Goal: Task Accomplishment & Management: Manage account settings

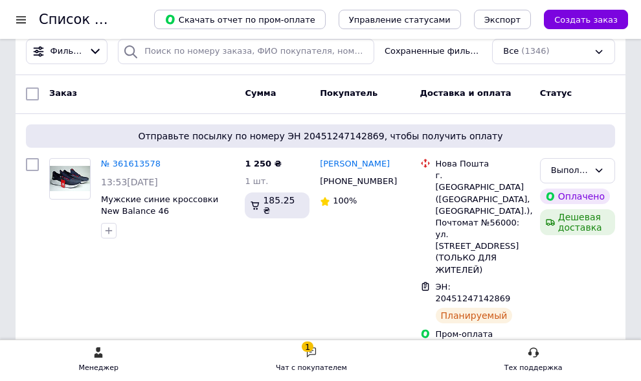
scroll to position [129, 0]
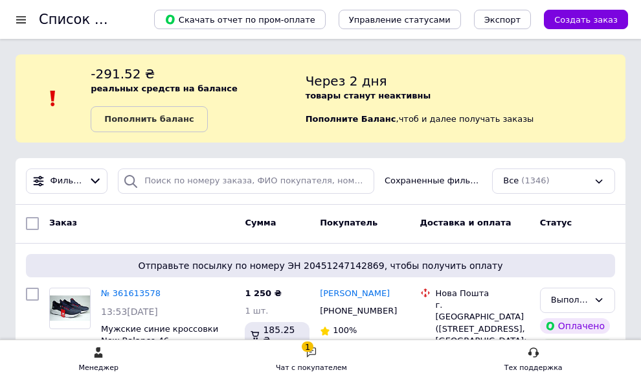
click at [313, 357] on icon at bounding box center [311, 352] width 12 height 12
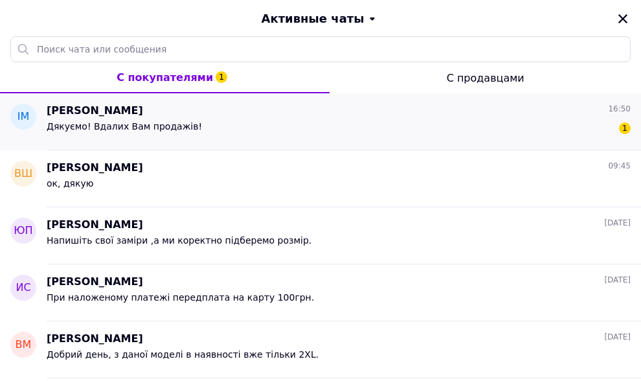
click at [120, 131] on span "Дякуємо! Вдалих Вам продажів!" at bounding box center [124, 126] width 155 height 10
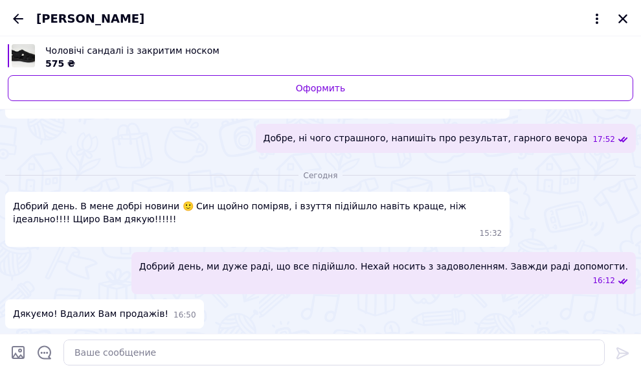
scroll to position [1180, 0]
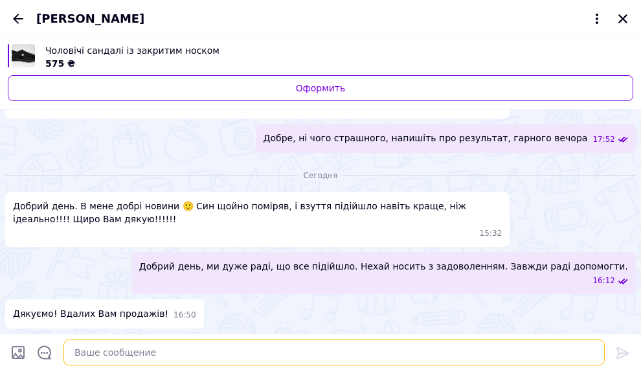
click at [114, 349] on textarea at bounding box center [333, 352] width 541 height 26
type textarea "Дякуємо гарно!"
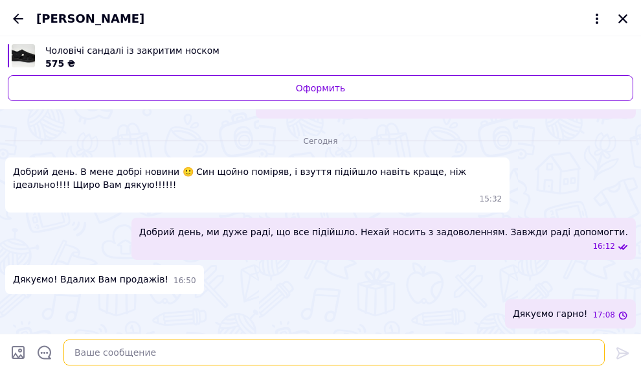
scroll to position [1215, 0]
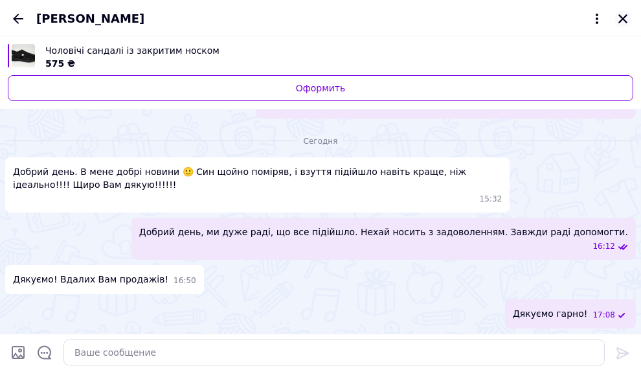
click at [617, 15] on icon "Закрыть" at bounding box center [623, 19] width 12 height 12
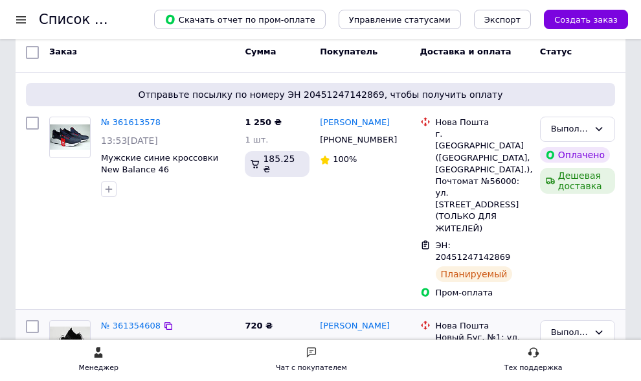
scroll to position [194, 0]
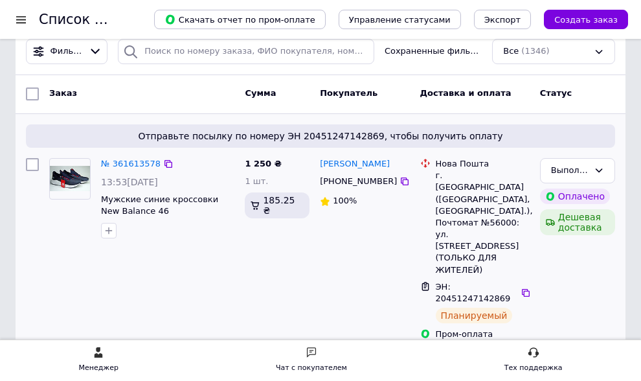
scroll to position [194, 0]
